Goal: Transaction & Acquisition: Subscribe to service/newsletter

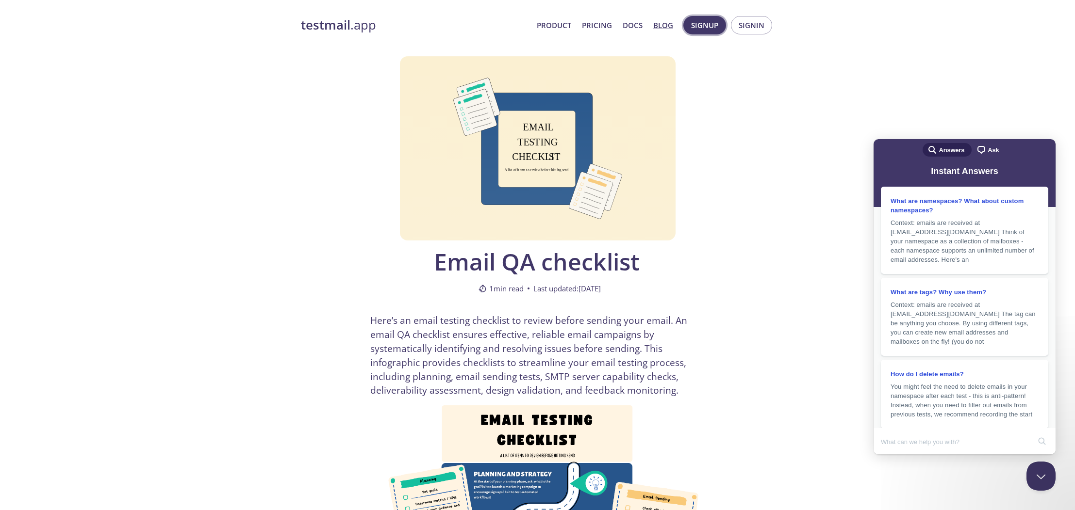
click at [702, 27] on span "Signup" at bounding box center [704, 25] width 27 height 13
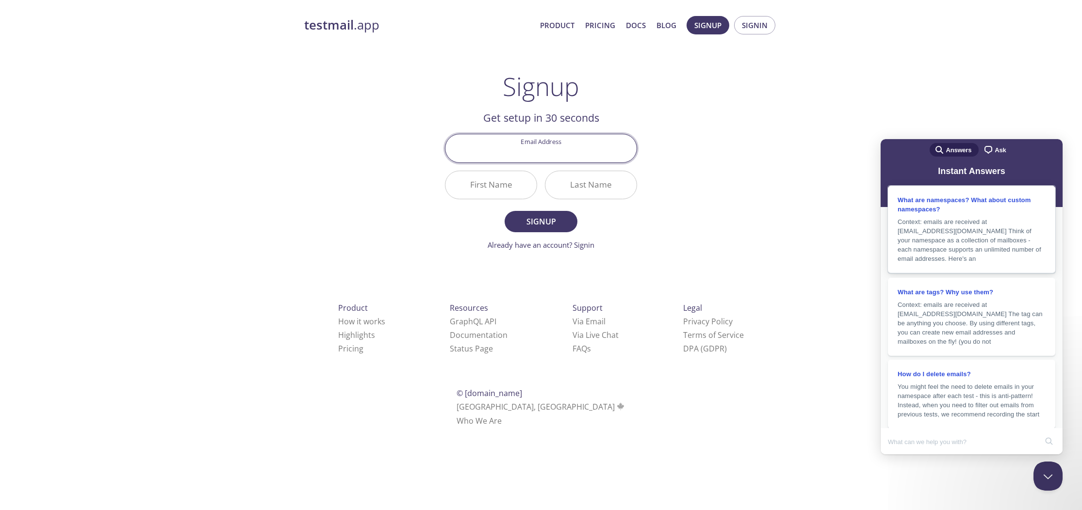
click at [975, 261] on span "Context: emails are received at [EMAIL_ADDRESS][DOMAIN_NAME] Think of your name…" at bounding box center [969, 240] width 144 height 44
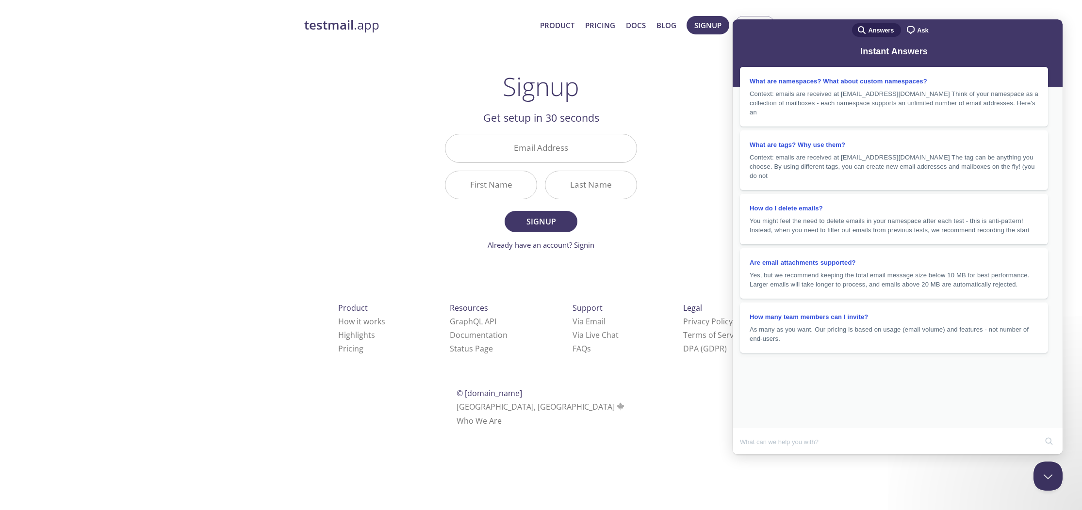
drag, startPoint x: 837, startPoint y: 207, endPoint x: 968, endPoint y: 230, distance: 133.5
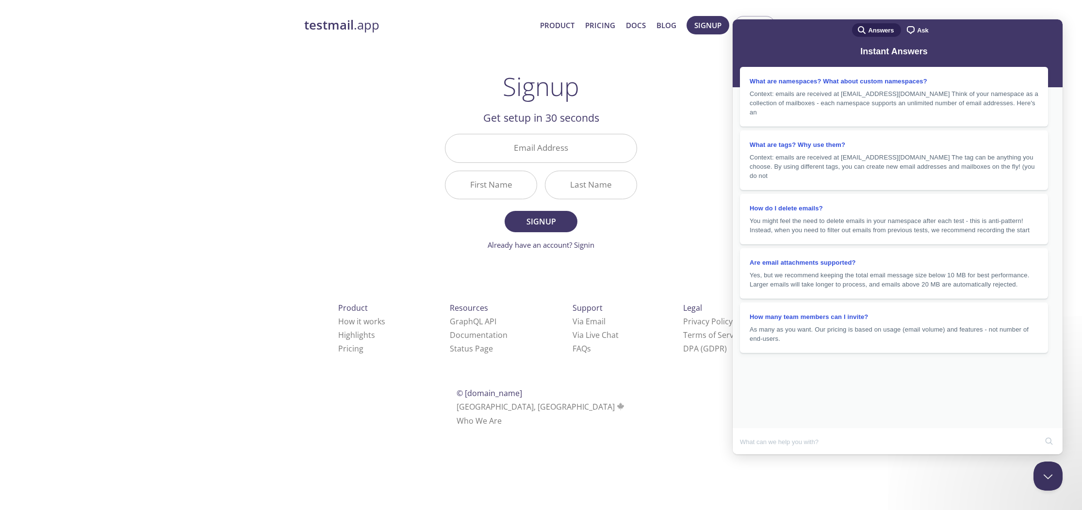
click at [752, 459] on button "Close" at bounding box center [743, 465] width 17 height 13
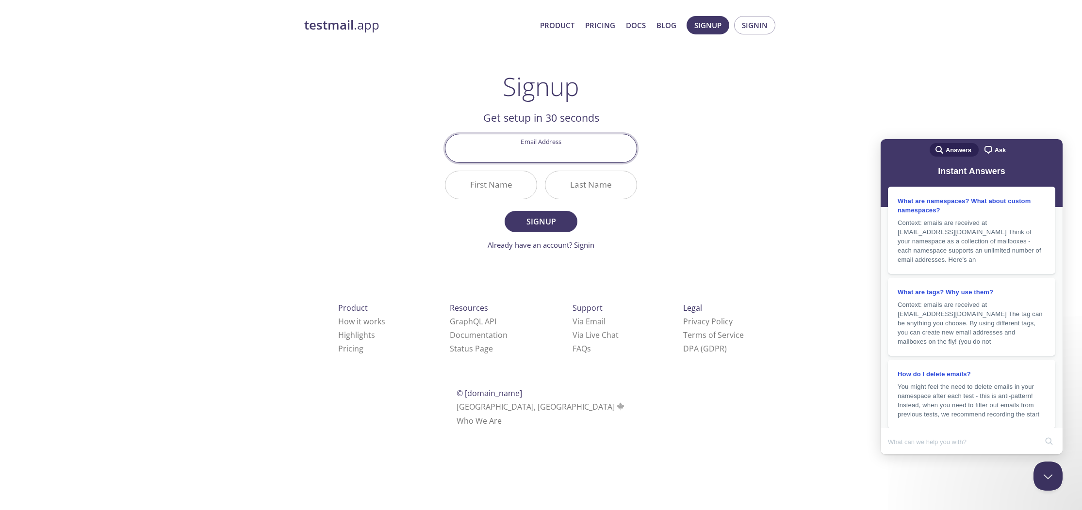
click at [586, 147] on input "Email Address" at bounding box center [540, 148] width 191 height 28
type input "[EMAIL_ADDRESS][DOMAIN_NAME]"
click at [505, 185] on input "First Name" at bounding box center [490, 185] width 91 height 28
type input "[PERSON_NAME]"
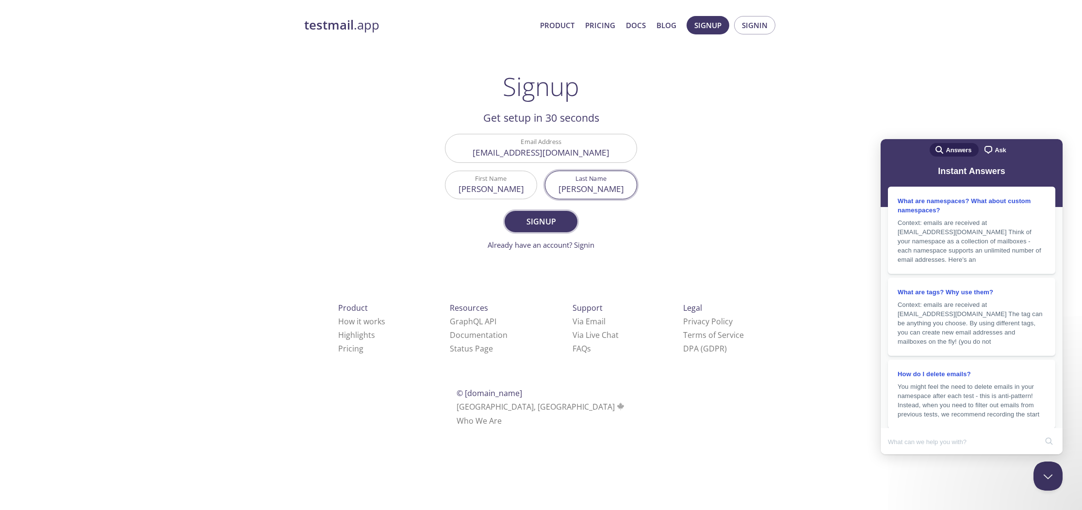
type input "[PERSON_NAME]"
click at [533, 221] on span "Signup" at bounding box center [540, 222] width 51 height 14
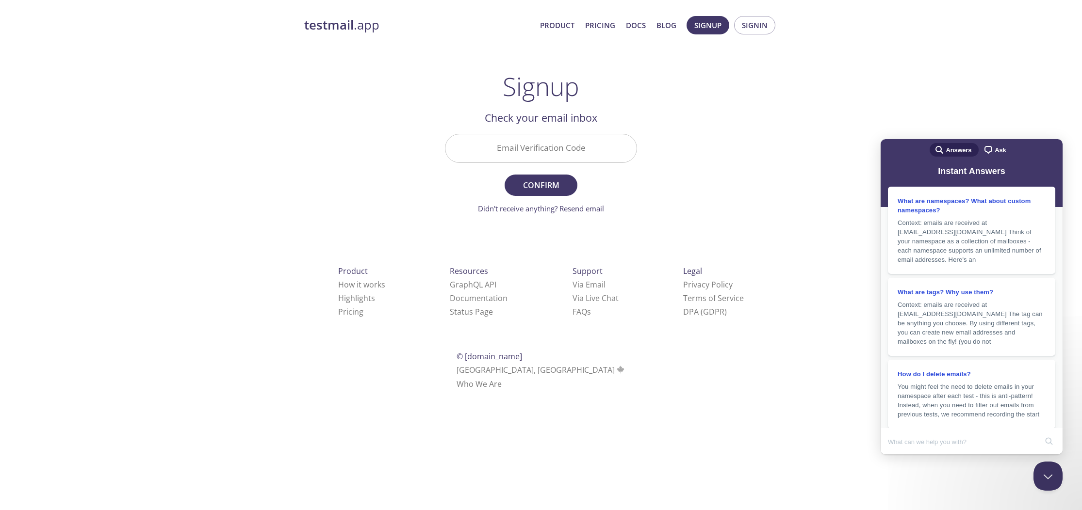
click at [550, 147] on input "Email Verification Code" at bounding box center [540, 148] width 191 height 28
paste input "APKUK3B"
type input "APKUK3B"
click at [554, 184] on span "Confirm" at bounding box center [540, 186] width 51 height 14
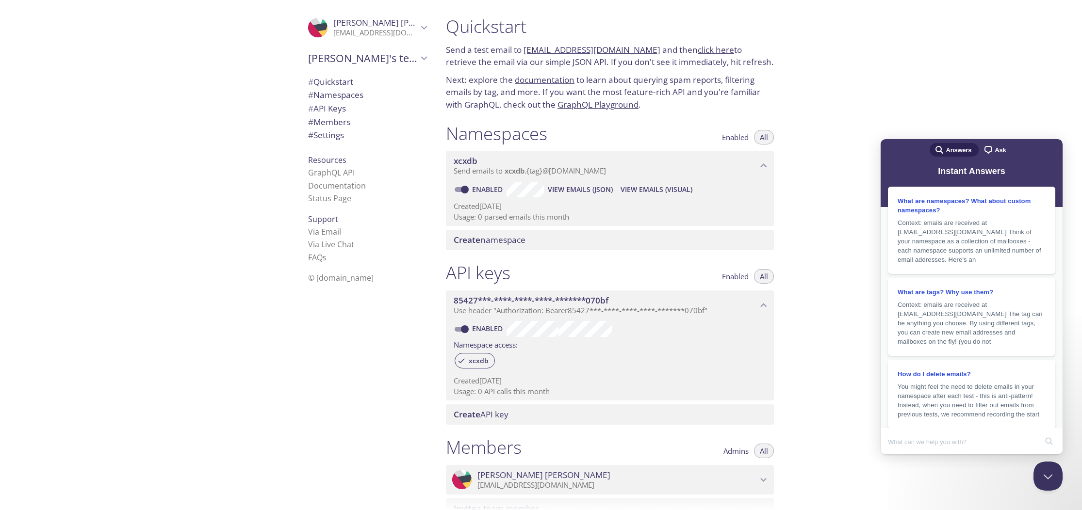
click at [370, 81] on span "# Quickstart" at bounding box center [367, 82] width 118 height 13
drag, startPoint x: 645, startPoint y: 51, endPoint x: 523, endPoint y: 52, distance: 121.3
click at [523, 52] on p "Send a test email to [EMAIL_ADDRESS][DOMAIN_NAME] and then click here to retrie…" at bounding box center [610, 56] width 328 height 25
copy p "[EMAIL_ADDRESS][DOMAIN_NAME]"
click at [840, 79] on div "Quickstart Send a test email to [EMAIL_ADDRESS][DOMAIN_NAME] and then click her…" at bounding box center [760, 255] width 644 height 510
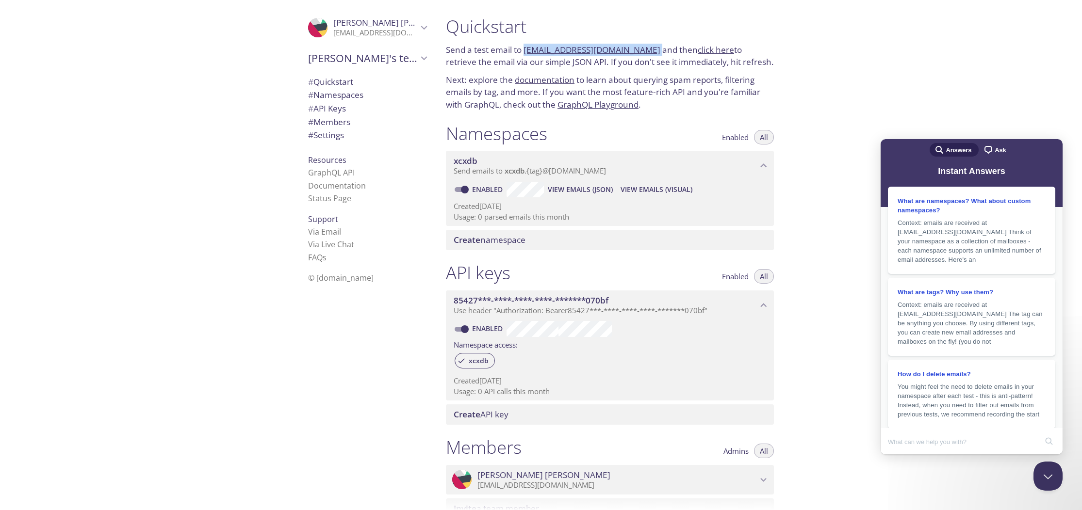
drag, startPoint x: 644, startPoint y: 51, endPoint x: 525, endPoint y: 48, distance: 118.9
click at [525, 48] on p "Send a test email to [EMAIL_ADDRESS][DOMAIN_NAME] and then click here to retrie…" at bounding box center [610, 56] width 328 height 25
copy p "[EMAIL_ADDRESS][DOMAIN_NAME]"
